Goal: Transaction & Acquisition: Purchase product/service

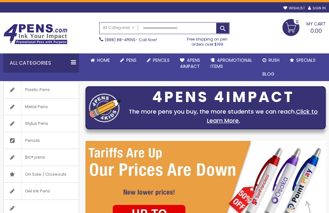
scroll to position [9, 0]
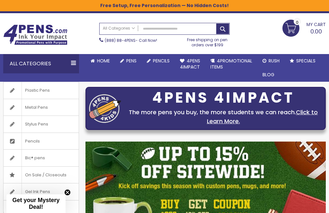
click at [31, 125] on span "Stylus Pens" at bounding box center [37, 124] width 30 height 17
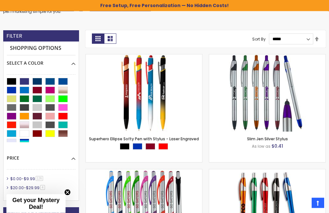
scroll to position [149, 0]
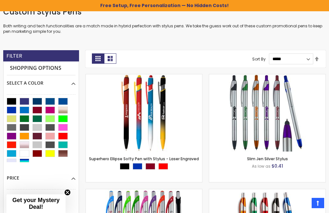
click at [162, 160] on link "Superhero Ellipse Softy Pen with Stylus - Laser Engraved" at bounding box center [144, 158] width 110 height 5
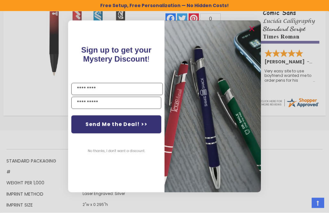
scroll to position [168, 0]
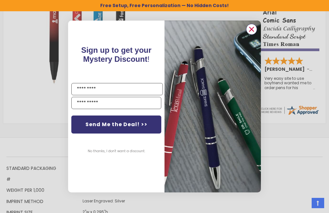
click at [254, 34] on circle "Close dialog" at bounding box center [252, 29] width 10 height 10
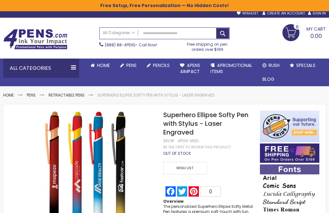
scroll to position [0, 0]
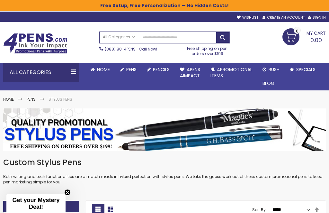
click at [0, 0] on link "Laser Engraved Pens" at bounding box center [0, 0] width 0 height 0
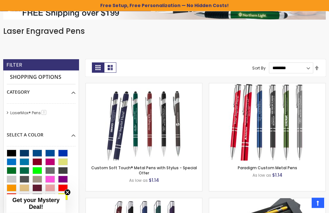
scroll to position [117, 0]
click at [185, 167] on link "Custom Soft Touch® Metal Pens with Stylus - Special Offer" at bounding box center [144, 170] width 106 height 11
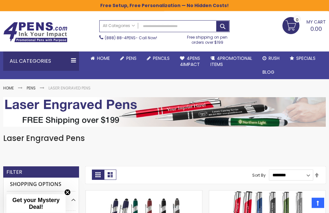
scroll to position [0, 0]
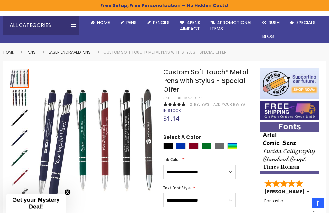
scroll to position [47, 0]
click at [231, 168] on select "**********" at bounding box center [199, 172] width 72 height 14
select select "****"
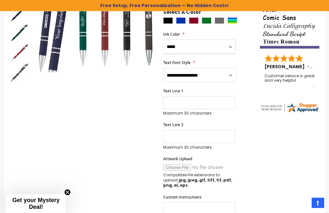
scroll to position [171, 0]
click at [183, 167] on input "Artwork Upload" at bounding box center [206, 167] width 87 height 7
type input "**********"
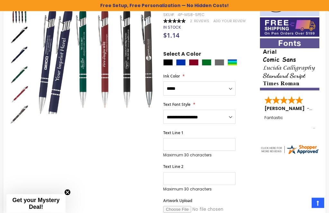
scroll to position [131, 0]
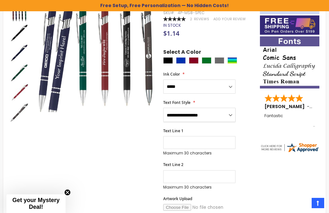
click at [231, 113] on select "**********" at bounding box center [199, 115] width 72 height 14
select select "****"
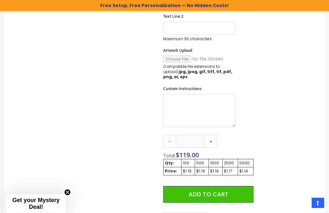
scroll to position [279, 0]
click at [213, 136] on link "+" at bounding box center [210, 141] width 13 height 13
click at [214, 135] on link "+" at bounding box center [210, 141] width 13 height 13
click at [213, 135] on link "+" at bounding box center [210, 141] width 13 height 13
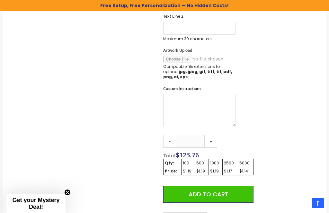
click at [213, 135] on link "+" at bounding box center [210, 141] width 13 height 13
click at [215, 135] on link "+" at bounding box center [210, 141] width 13 height 13
click at [214, 135] on link "+" at bounding box center [210, 141] width 13 height 13
click at [212, 135] on link "+" at bounding box center [210, 141] width 13 height 13
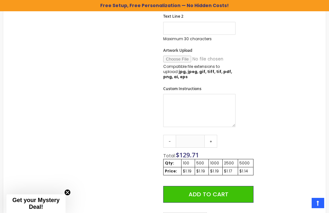
click at [212, 135] on link "+" at bounding box center [210, 141] width 13 height 13
click at [213, 135] on link "+" at bounding box center [210, 141] width 13 height 13
click at [214, 135] on link "+" at bounding box center [210, 141] width 13 height 13
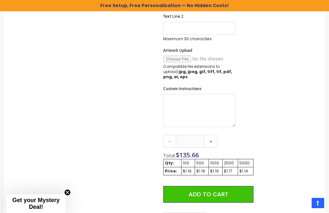
click at [215, 135] on link "+" at bounding box center [210, 141] width 13 height 13
click at [263, 132] on div "Skip to the end of the images gallery Skip to the beginning of the images galle…" at bounding box center [164, 94] width 316 height 520
click at [212, 136] on link "+" at bounding box center [210, 141] width 13 height 13
click at [214, 135] on link "+" at bounding box center [210, 141] width 13 height 13
click at [214, 136] on link "+" at bounding box center [210, 141] width 13 height 13
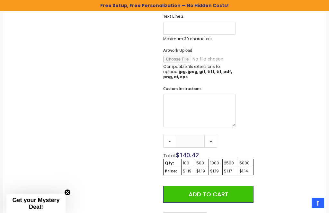
click at [214, 135] on link "+" at bounding box center [210, 141] width 13 height 13
click at [214, 136] on link "+" at bounding box center [210, 141] width 13 height 13
click at [214, 135] on link "+" at bounding box center [210, 141] width 13 height 13
type input "***"
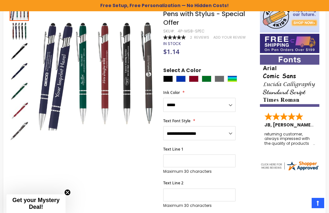
scroll to position [110, 0]
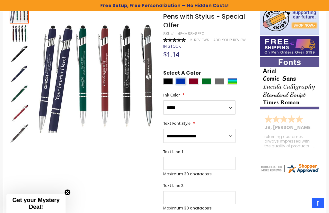
click at [183, 80] on div "Blue" at bounding box center [181, 81] width 10 height 6
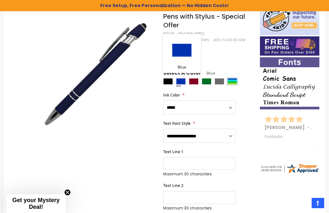
click at [230, 83] on div "Assorted" at bounding box center [233, 81] width 10 height 6
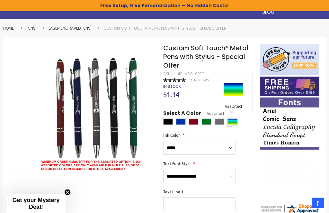
scroll to position [72, 0]
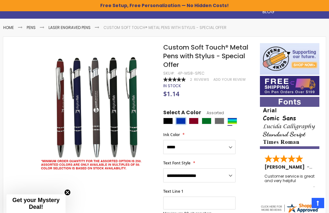
click at [183, 120] on div "Blue" at bounding box center [181, 121] width 10 height 6
type input "****"
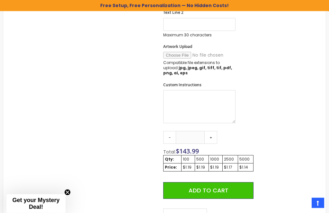
scroll to position [283, 0]
click at [215, 131] on link "+" at bounding box center [210, 137] width 13 height 13
click at [214, 131] on link "+" at bounding box center [210, 137] width 13 height 13
click at [215, 131] on link "+" at bounding box center [210, 137] width 13 height 13
click at [216, 131] on link "+" at bounding box center [210, 137] width 13 height 13
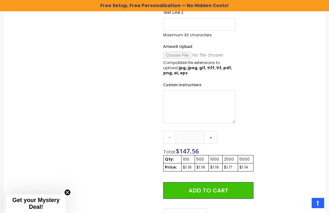
type input "***"
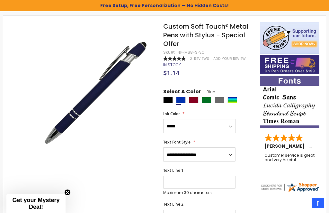
scroll to position [88, 0]
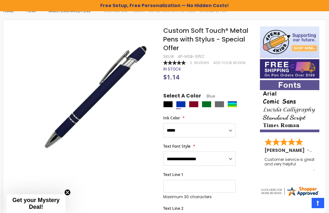
click at [200, 63] on span "Reviews" at bounding box center [201, 62] width 15 height 5
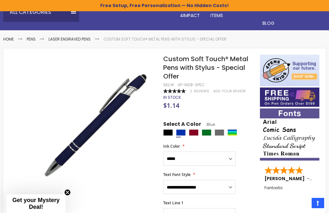
scroll to position [60, 0]
